Goal: Task Accomplishment & Management: Use online tool/utility

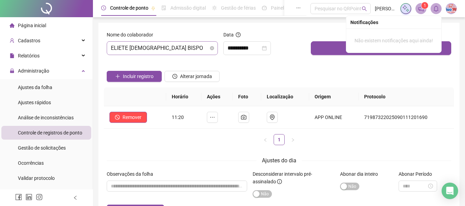
click at [140, 44] on span "ELIETE [DEMOGRAPHIC_DATA] BISPO" at bounding box center [162, 48] width 103 height 13
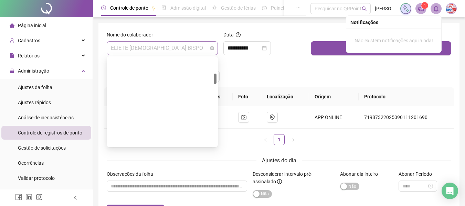
scroll to position [132, 0]
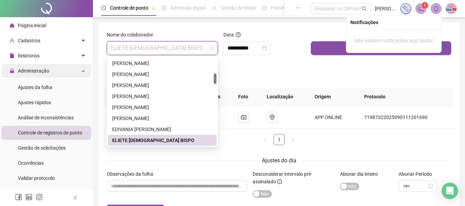
click at [59, 74] on div "Administração" at bounding box center [46, 71] width 90 height 14
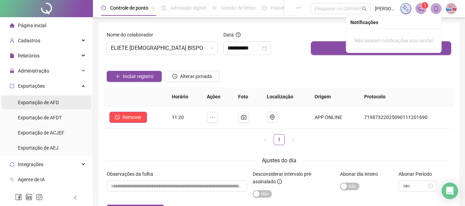
click at [60, 103] on li "Exportação de AFD" at bounding box center [46, 103] width 90 height 14
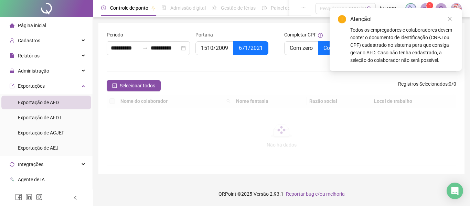
type input "**********"
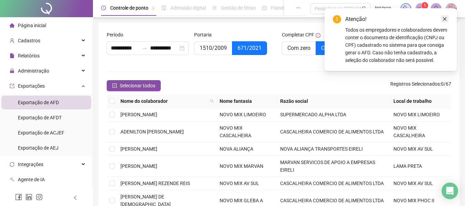
click at [442, 19] on icon "close" at bounding box center [444, 19] width 5 height 5
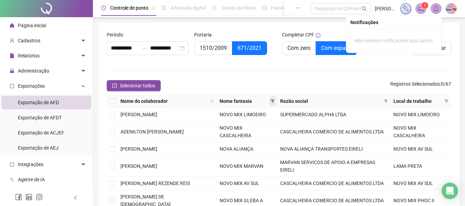
click at [270, 100] on icon "filter" at bounding box center [272, 100] width 4 height 3
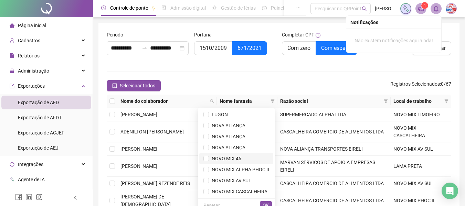
scroll to position [34, 0]
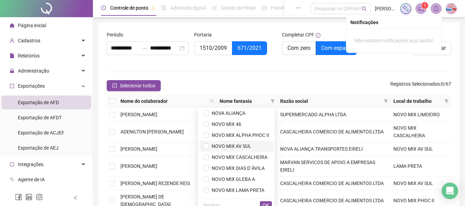
click at [229, 146] on span "NOVO MIX AV SUL" at bounding box center [230, 146] width 42 height 6
click at [266, 203] on span "OK" at bounding box center [265, 205] width 7 height 8
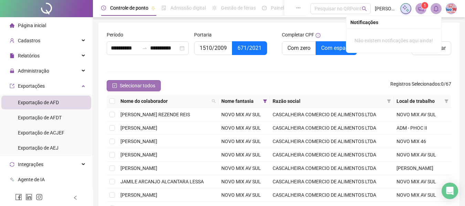
click at [137, 86] on span "Selecionar todos" at bounding box center [137, 86] width 35 height 8
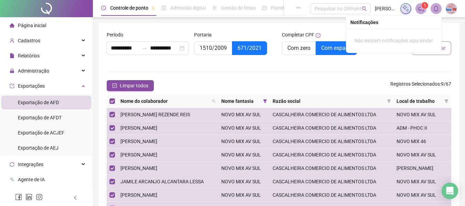
click at [442, 49] on span "Exportar" at bounding box center [435, 48] width 20 height 8
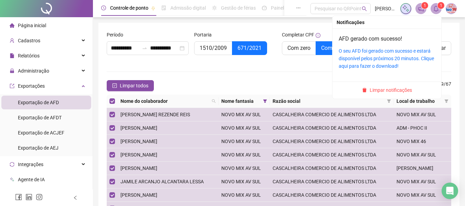
click at [425, 54] on div "O seu AFD foi gerado com sucesso e estará disponível pelos próximos 20 minutos.…" at bounding box center [386, 58] width 96 height 23
click at [425, 50] on link "O seu AFD foi gerado com sucesso e estará disponível pelos próximos 20 minutos.…" at bounding box center [385, 58] width 95 height 21
click at [407, 89] on span "Limpar notificações" at bounding box center [390, 90] width 42 height 8
